Goal: Task Accomplishment & Management: Manage account settings

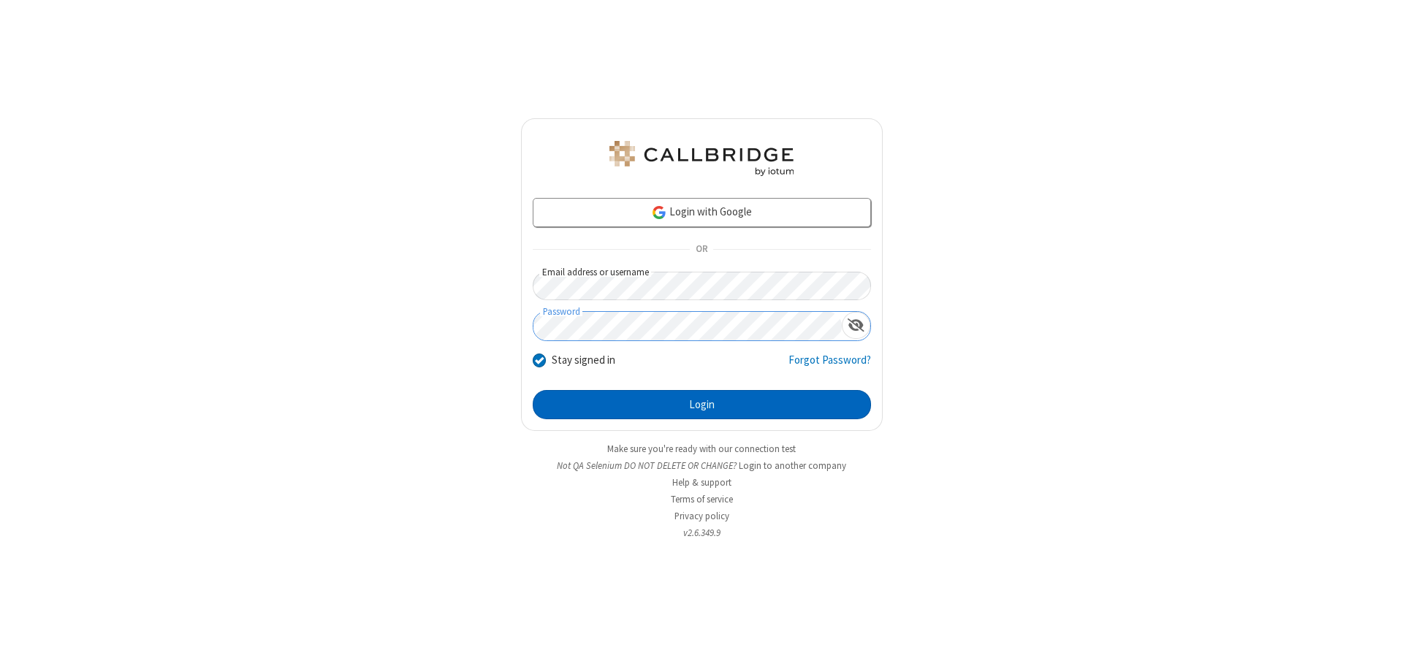
click at [701, 405] on button "Login" at bounding box center [702, 404] width 338 height 29
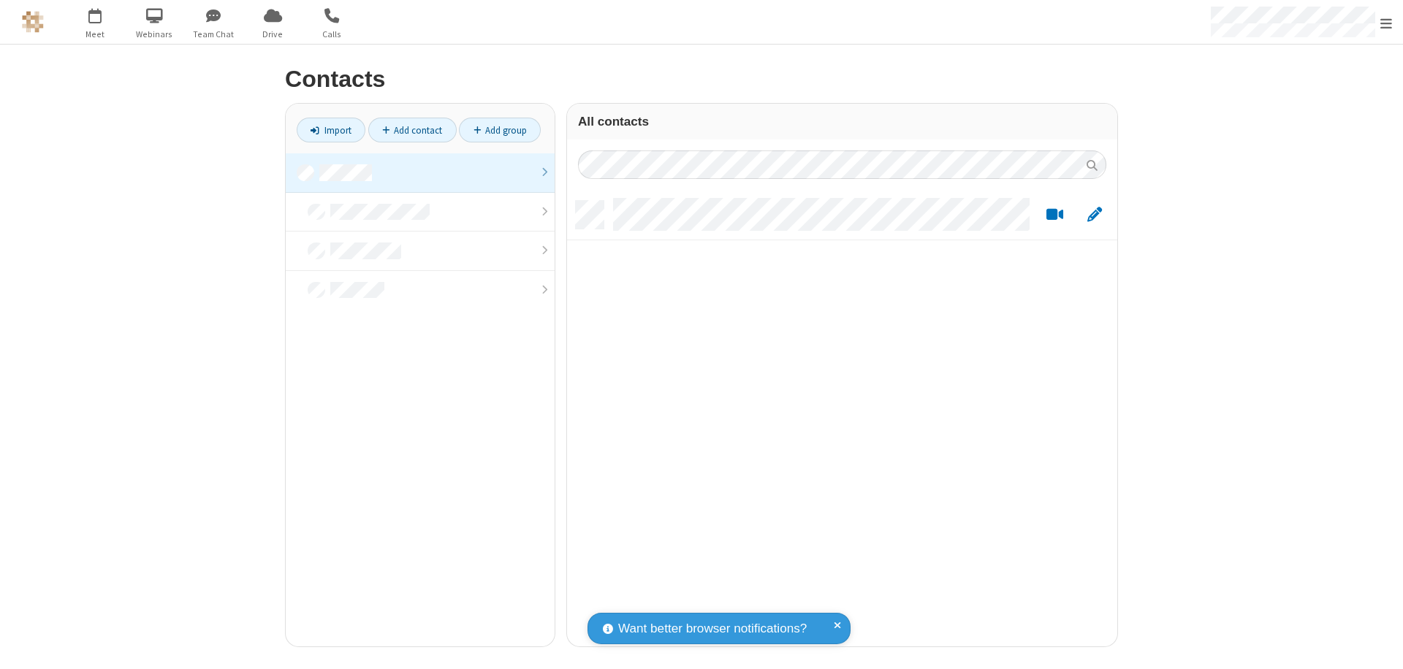
click at [420, 172] on link at bounding box center [420, 172] width 269 height 39
click at [412, 130] on link "Add contact" at bounding box center [412, 130] width 88 height 25
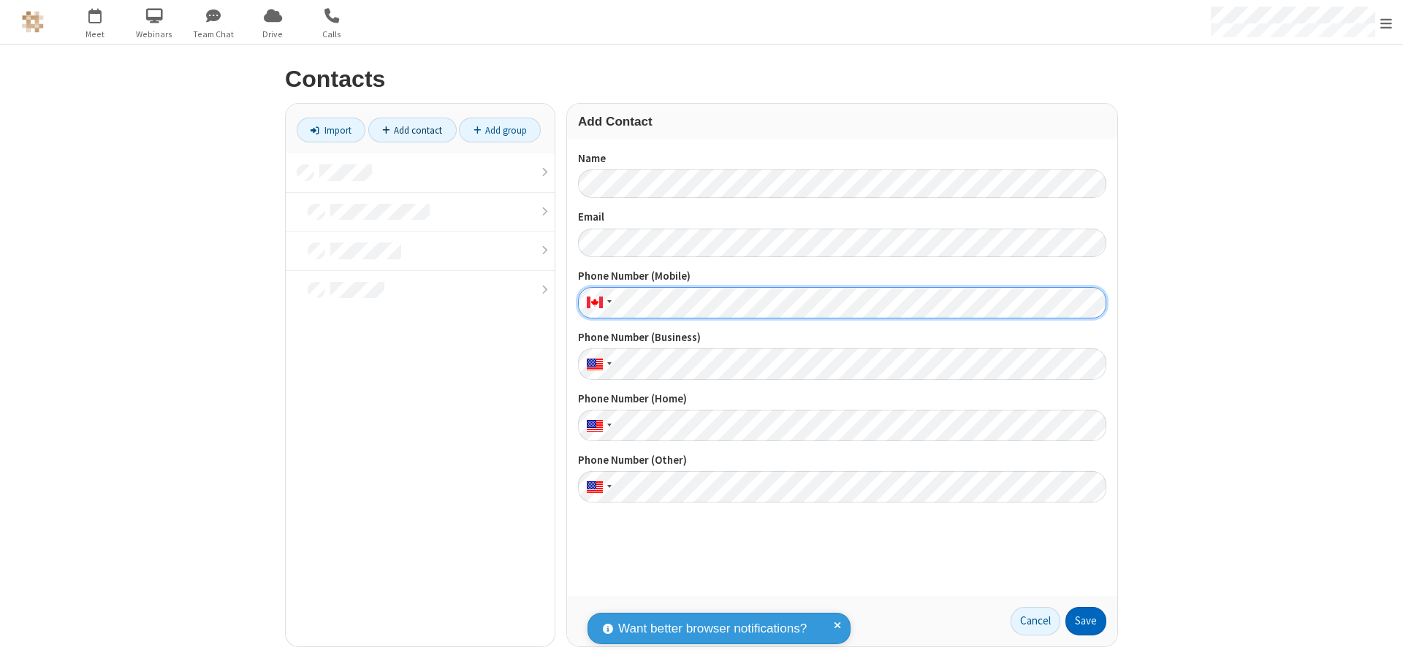
click at [1086, 621] on button "Save" at bounding box center [1085, 621] width 41 height 29
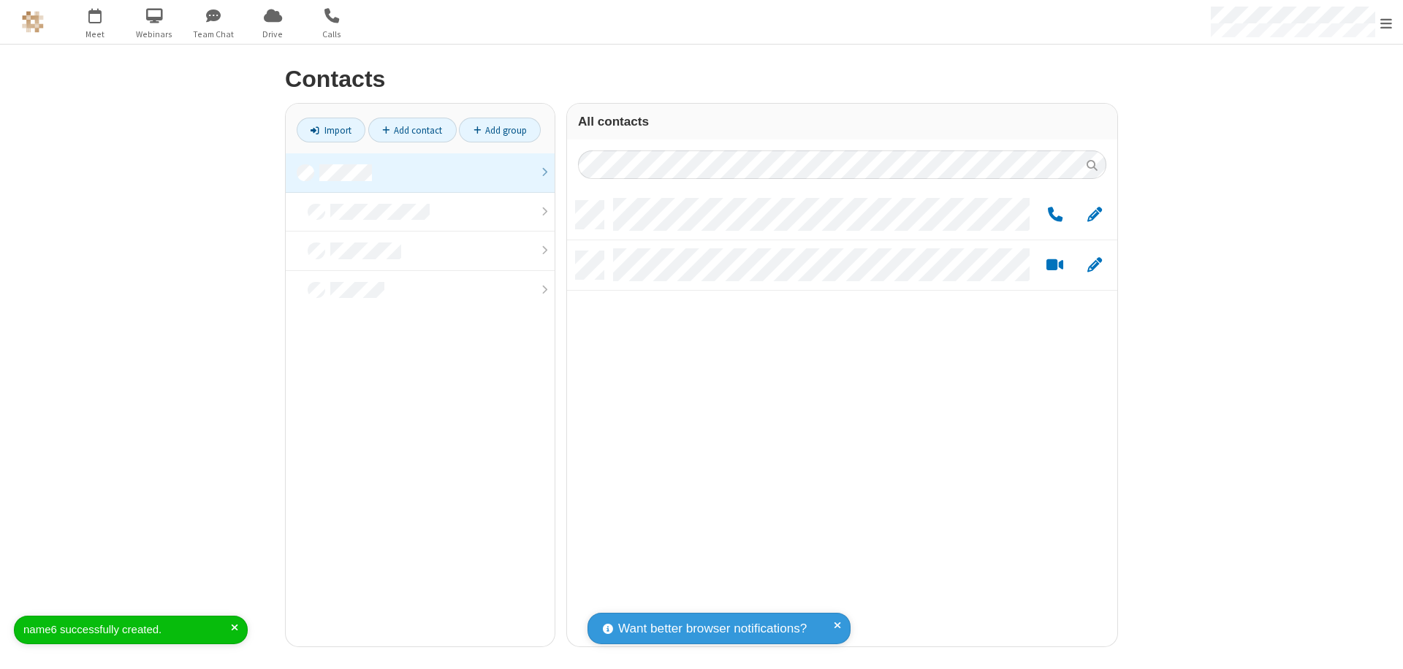
scroll to position [446, 539]
